Goal: Navigation & Orientation: Understand site structure

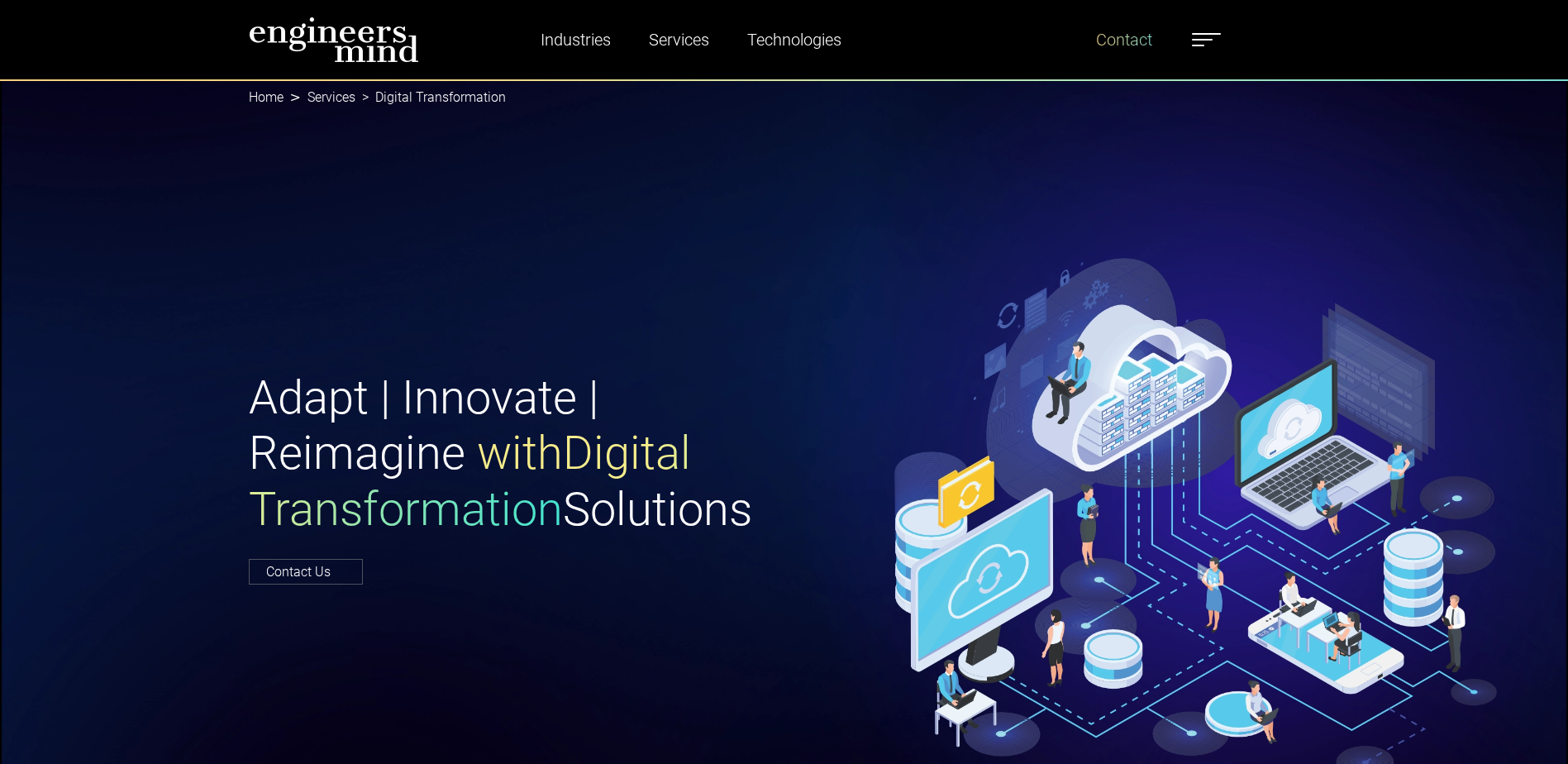
click at [1147, 33] on link "Contact" at bounding box center [1124, 40] width 70 height 38
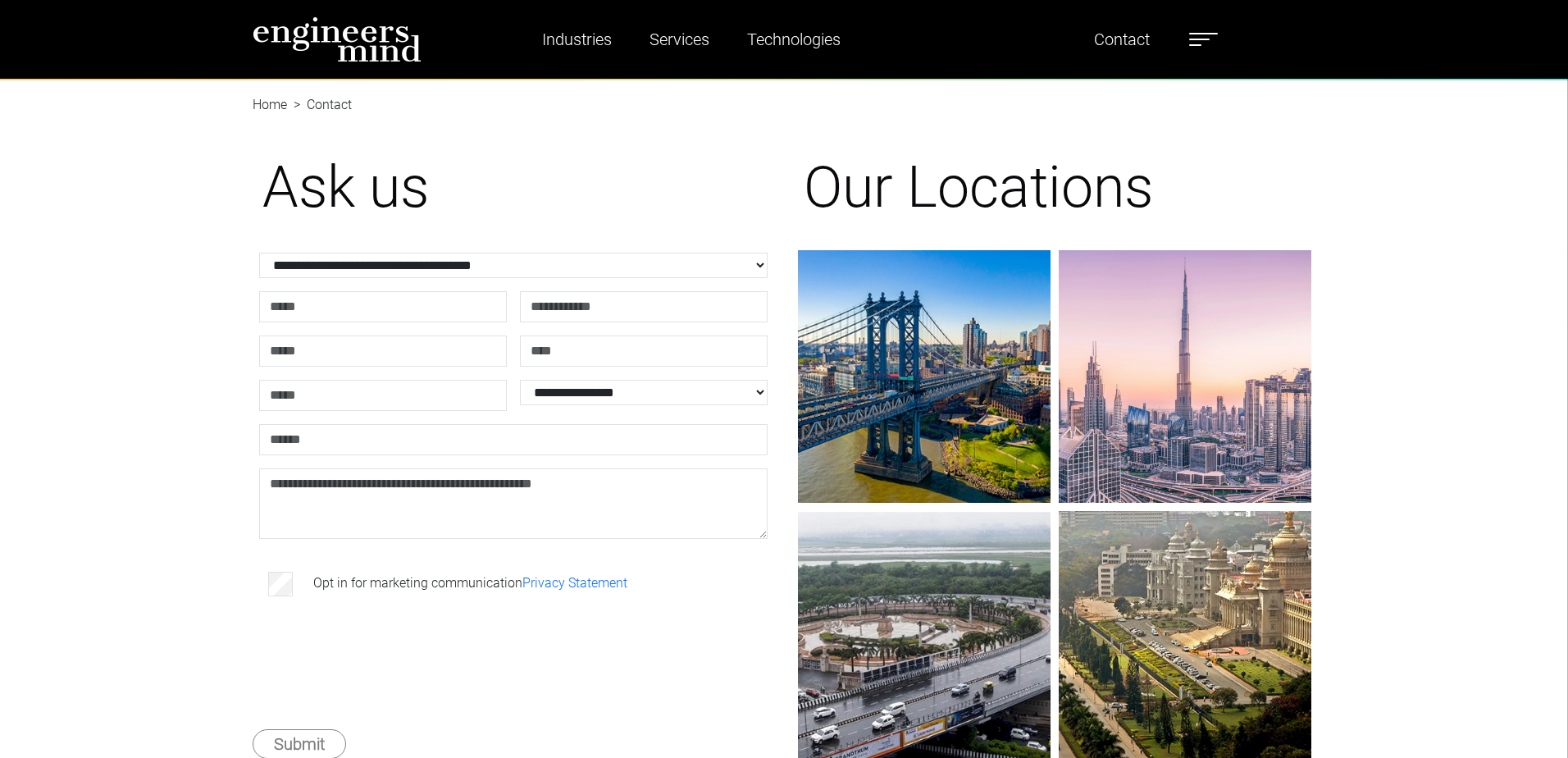
click at [1194, 39] on span at bounding box center [1199, 39] width 21 height 2
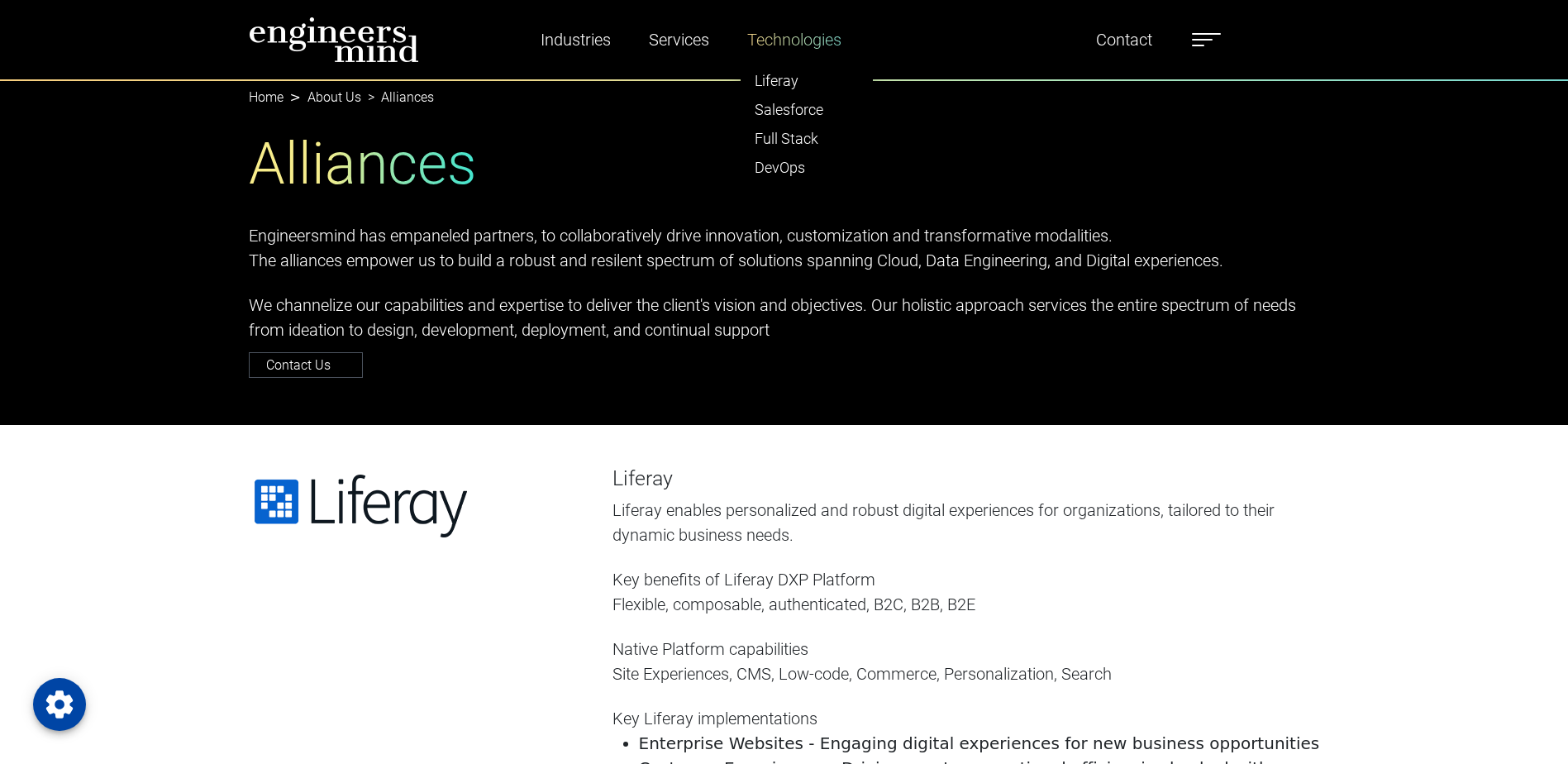
click at [798, 48] on link "Technologies" at bounding box center [794, 40] width 108 height 38
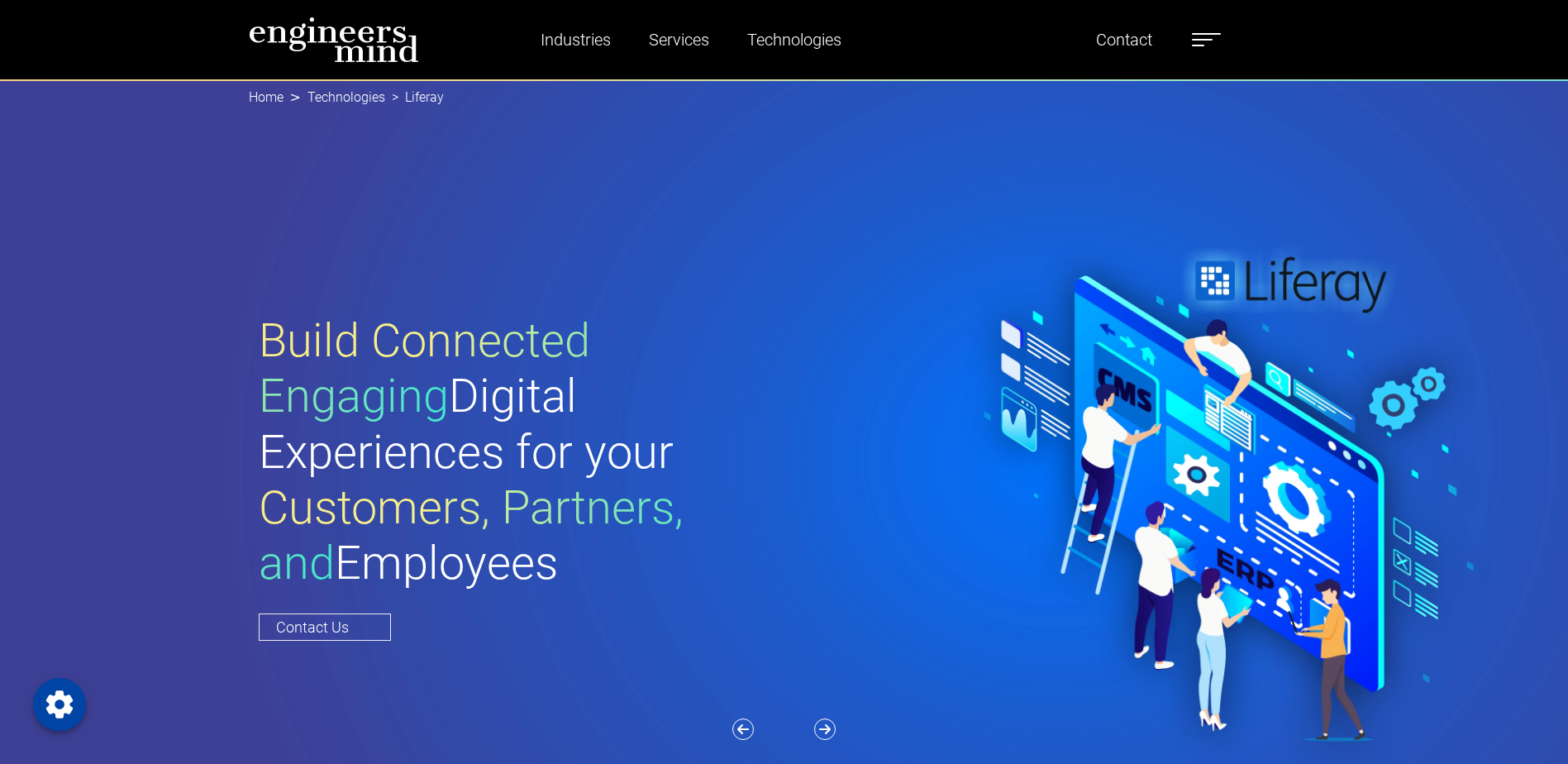
click at [1203, 33] on span at bounding box center [1206, 34] width 29 height 2
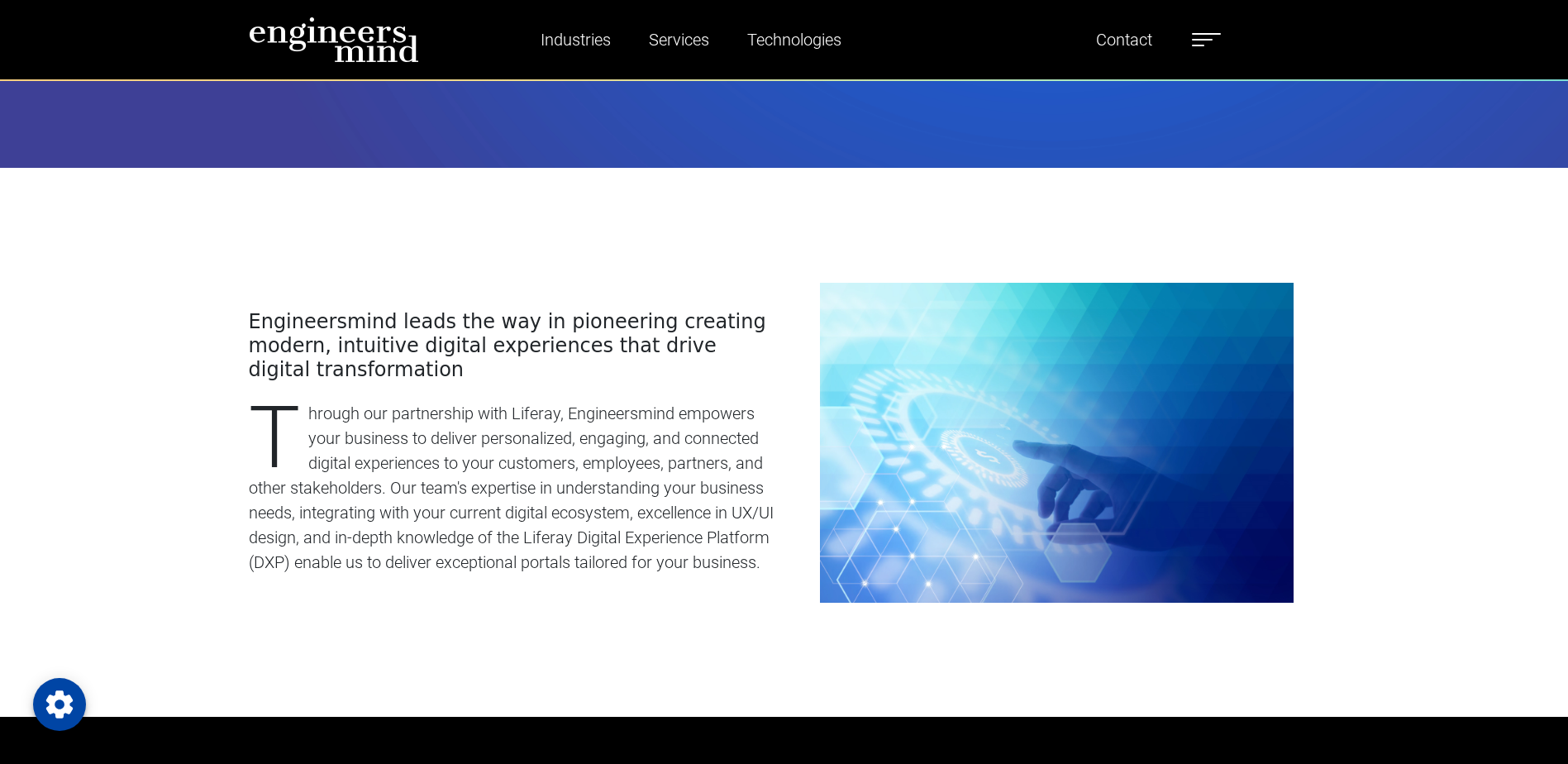
scroll to position [910, 0]
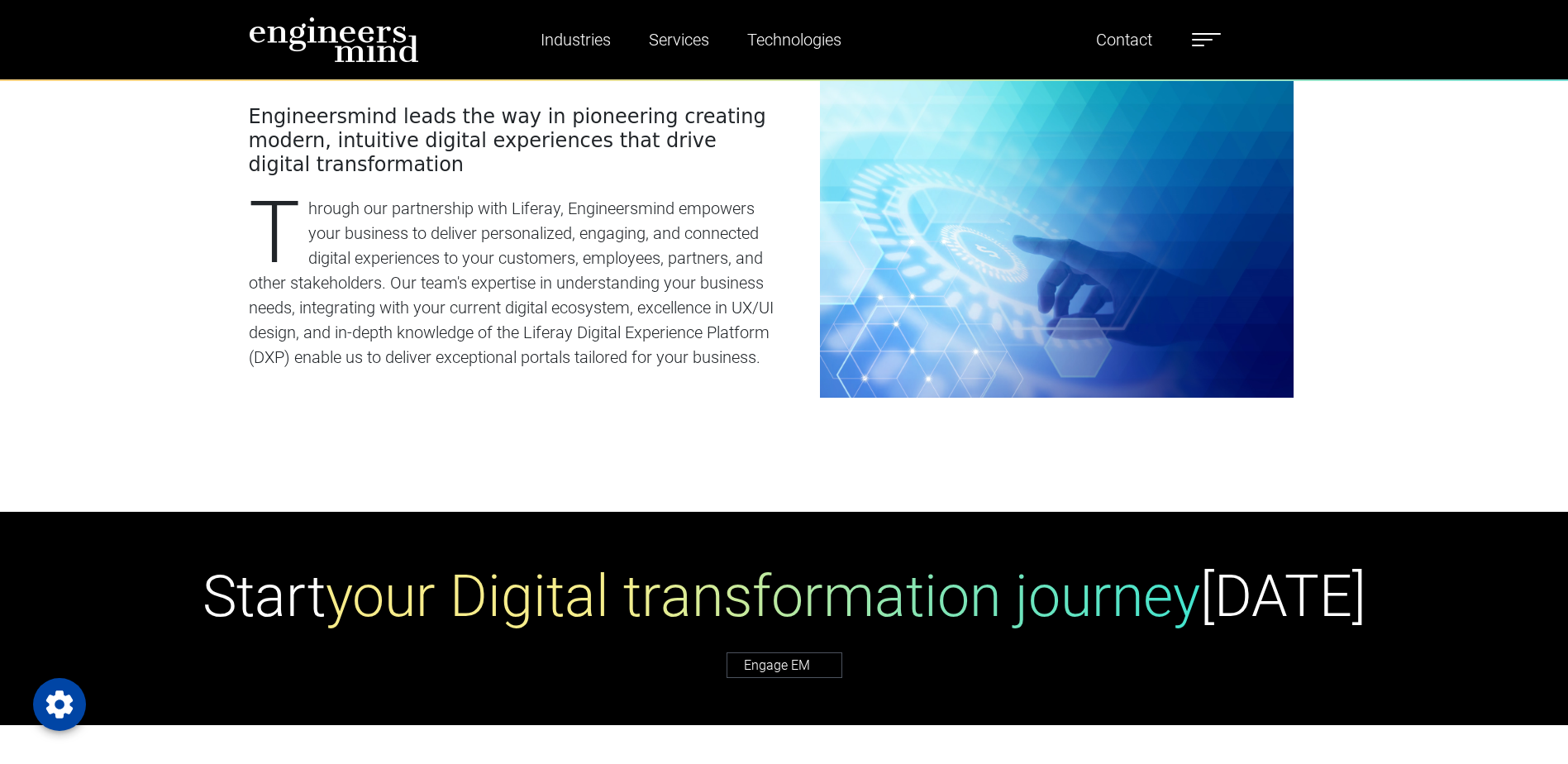
click at [1209, 42] on label at bounding box center [1206, 40] width 29 height 22
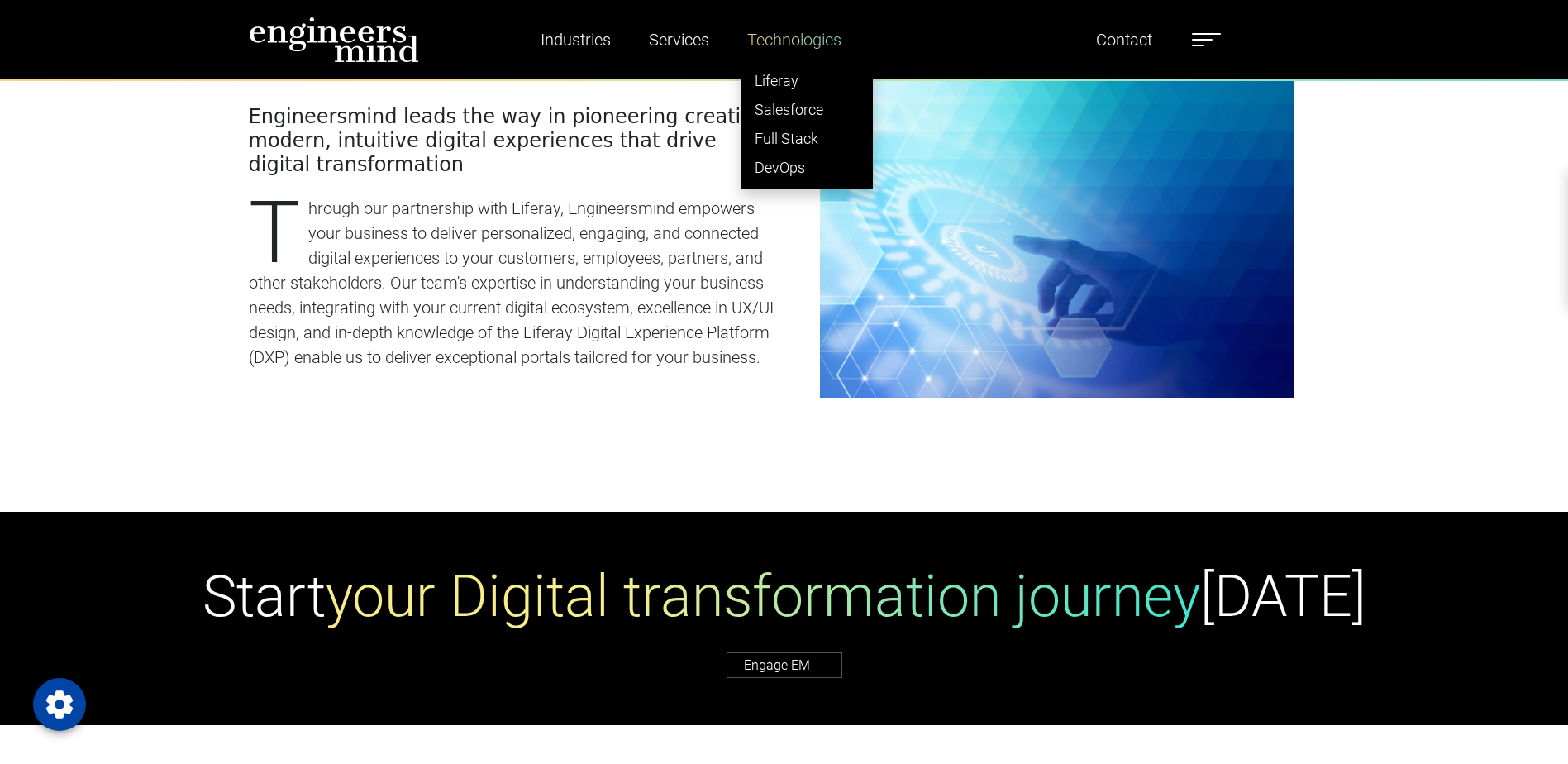
click at [814, 30] on link "Technologies" at bounding box center [794, 40] width 108 height 38
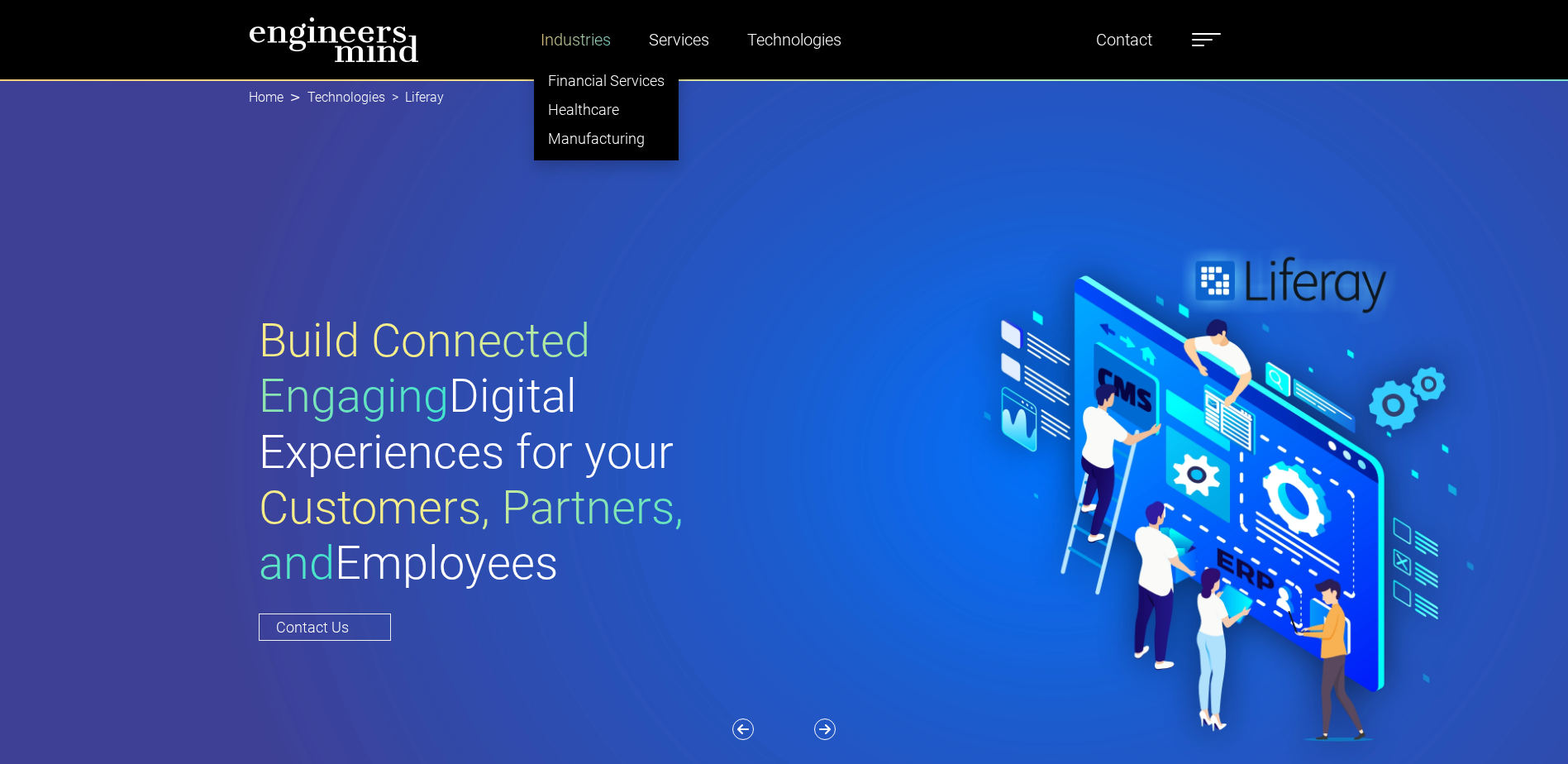
click at [592, 43] on link "Industries" at bounding box center [575, 40] width 84 height 38
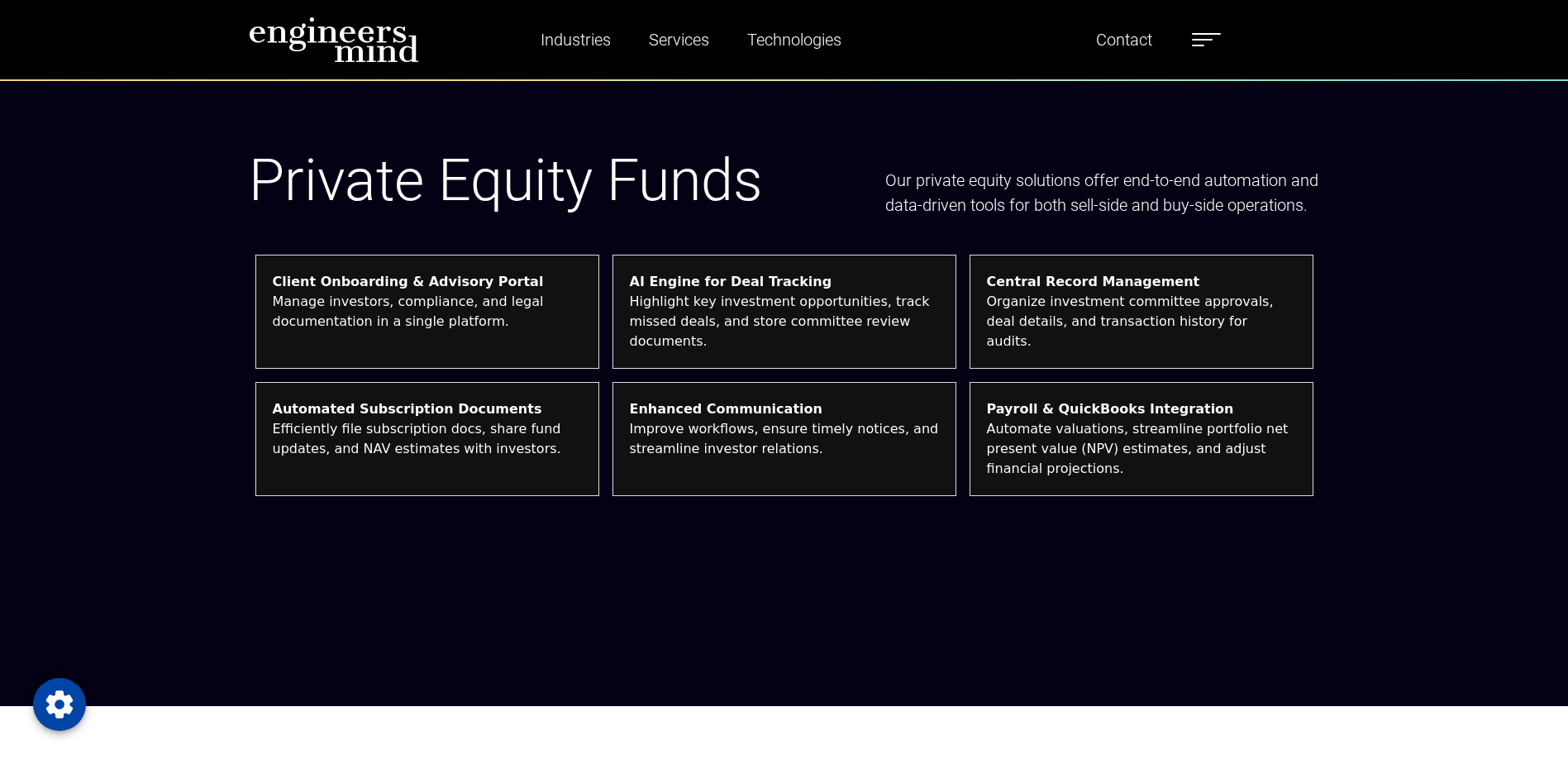
scroll to position [3225, 0]
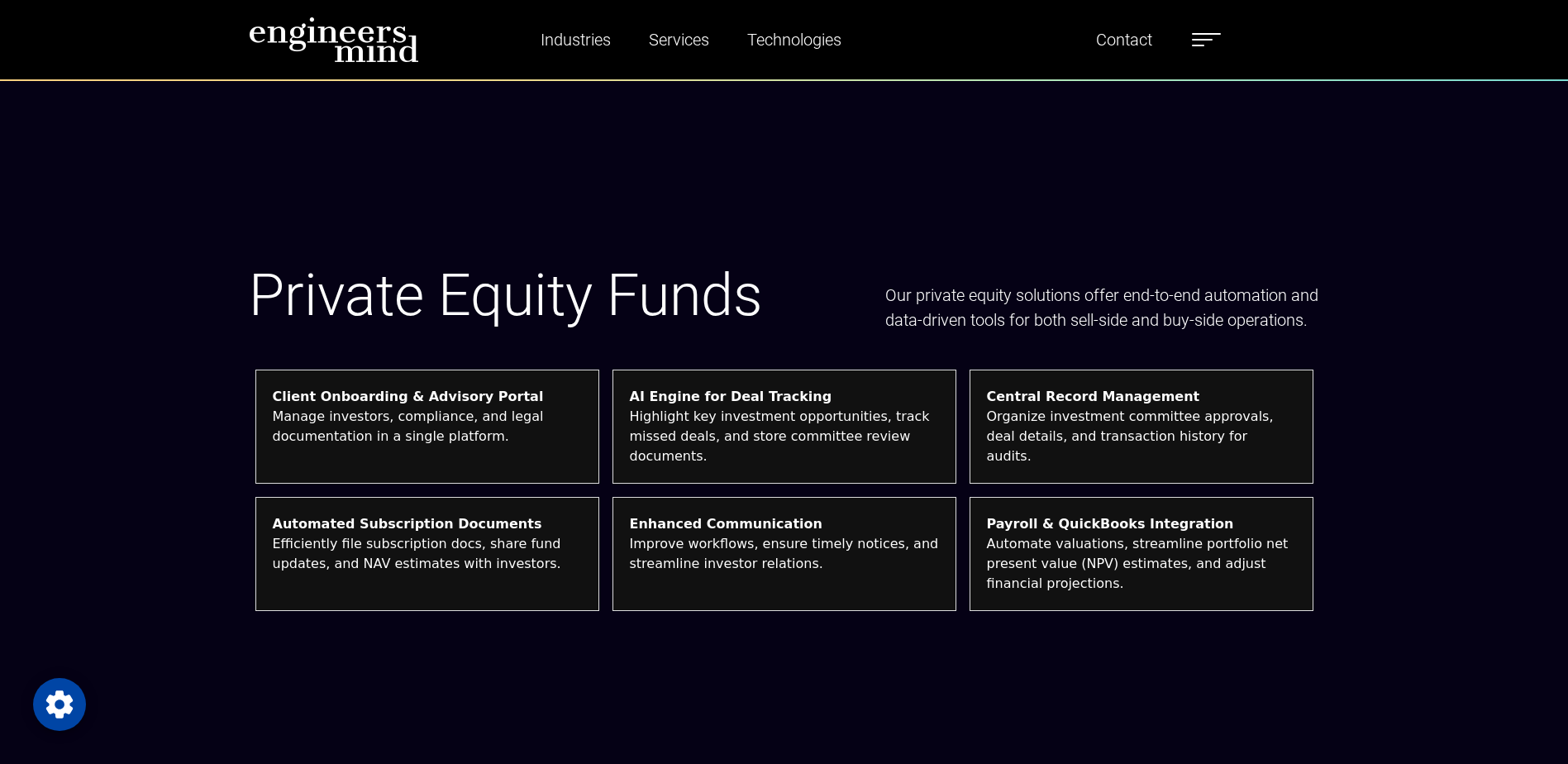
click at [192, 240] on div "Private Equity Funds Our private equity solutions offer end-to-end automation a…" at bounding box center [784, 439] width 1568 height 764
